Goal: Communication & Community: Answer question/provide support

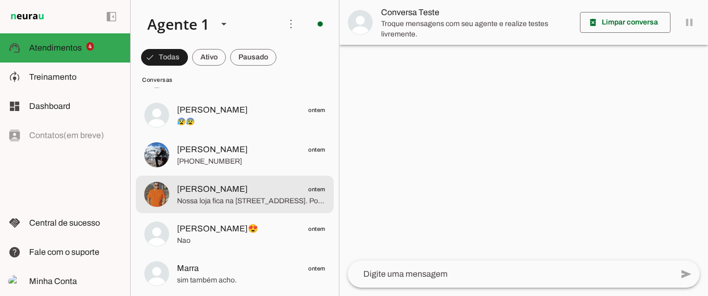
scroll to position [813, 0]
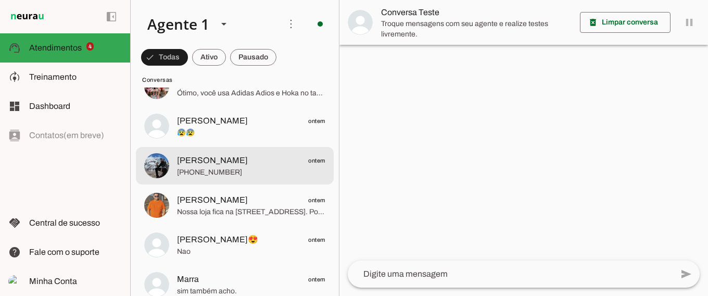
click at [258, 163] on span "[PERSON_NAME] ontem" at bounding box center [251, 160] width 148 height 13
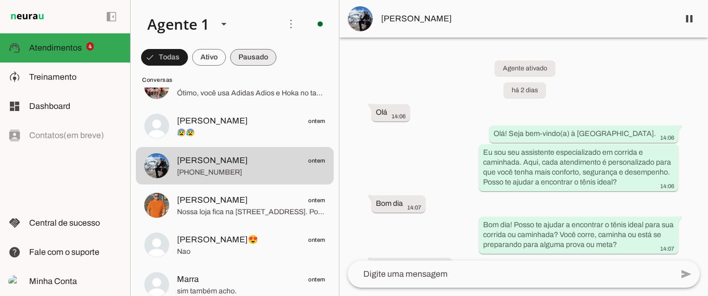
click at [188, 55] on span at bounding box center [164, 57] width 47 height 25
